Goal: Information Seeking & Learning: Compare options

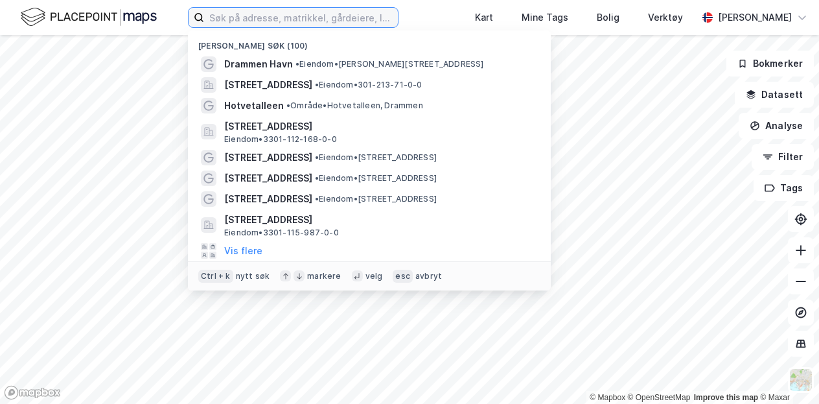
click at [248, 13] on input at bounding box center [301, 17] width 194 height 19
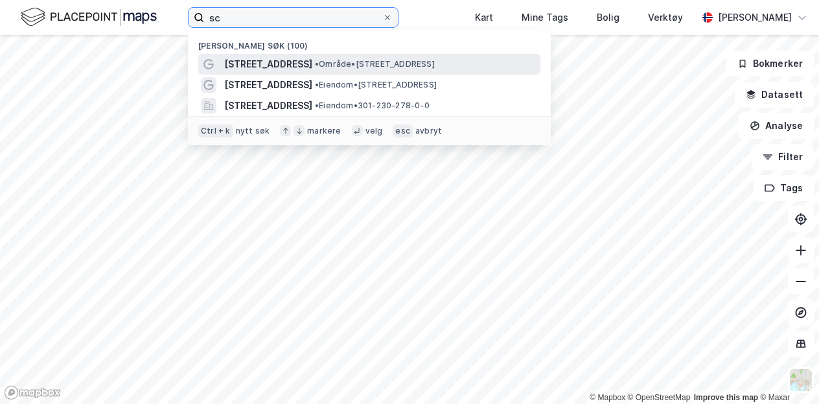
type input "sc"
click at [264, 62] on span "[STREET_ADDRESS]" at bounding box center [268, 64] width 88 height 16
